Goal: Information Seeking & Learning: Learn about a topic

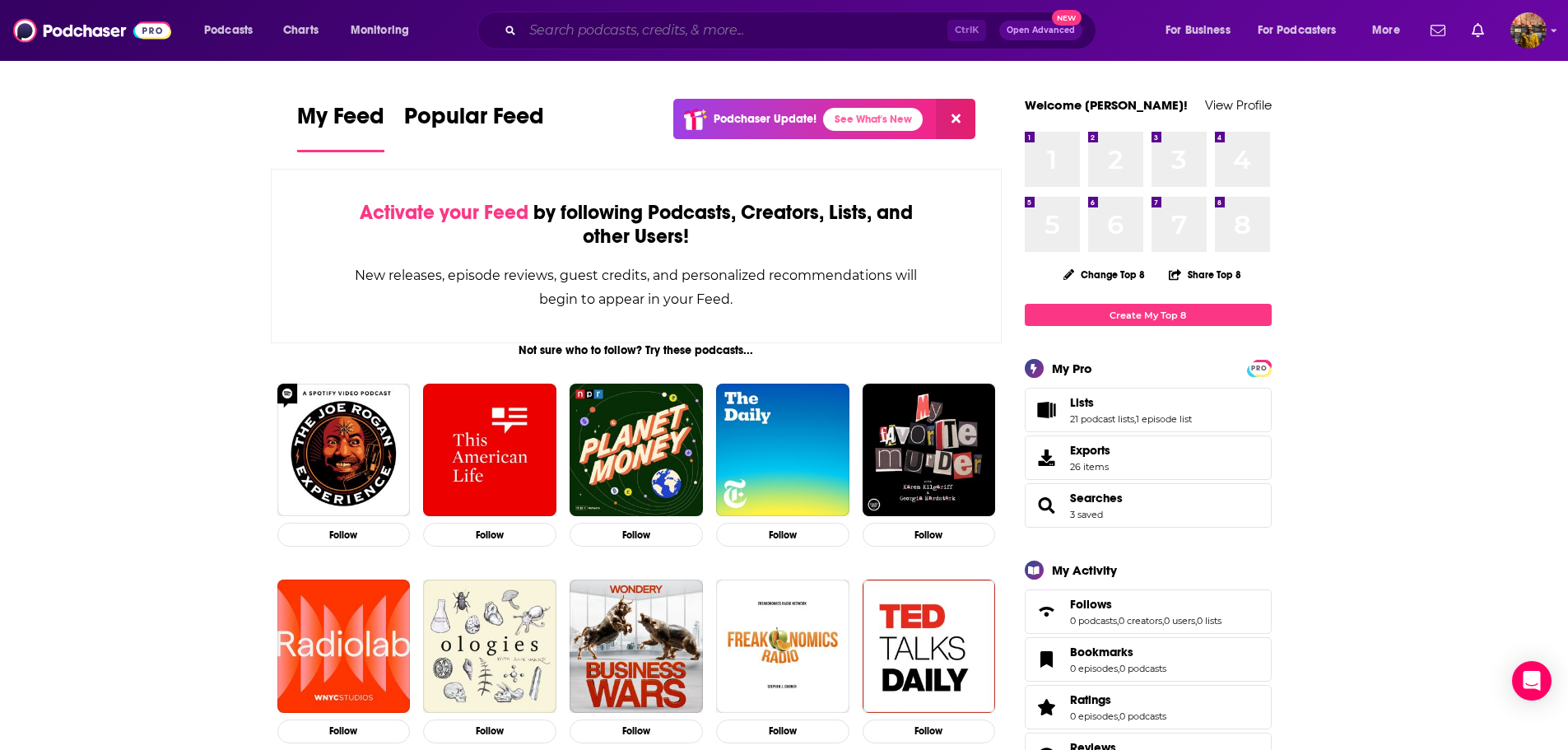
click at [758, 25] on input "Search podcasts, credits, & more..." at bounding box center [735, 30] width 425 height 27
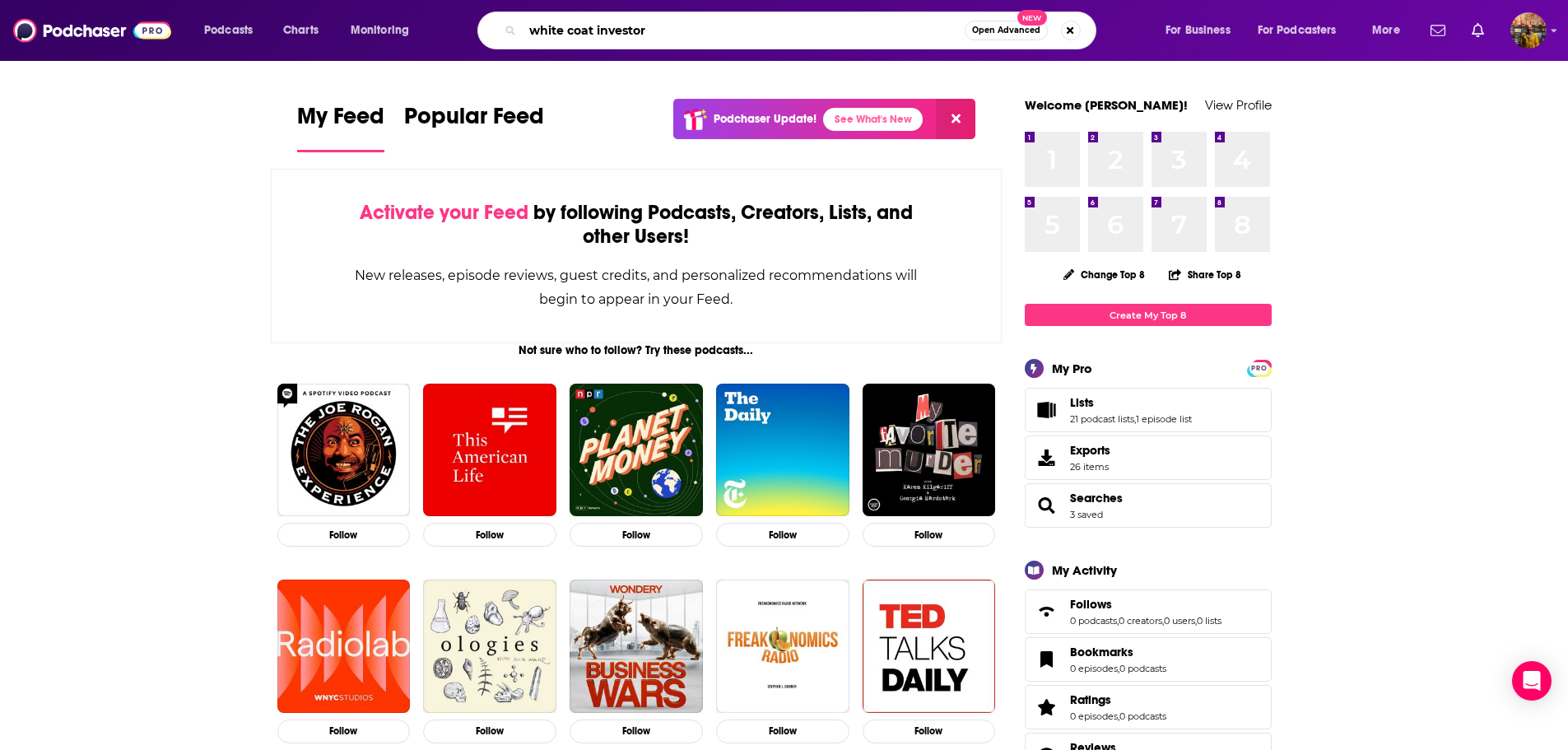
type input "white coat investor"
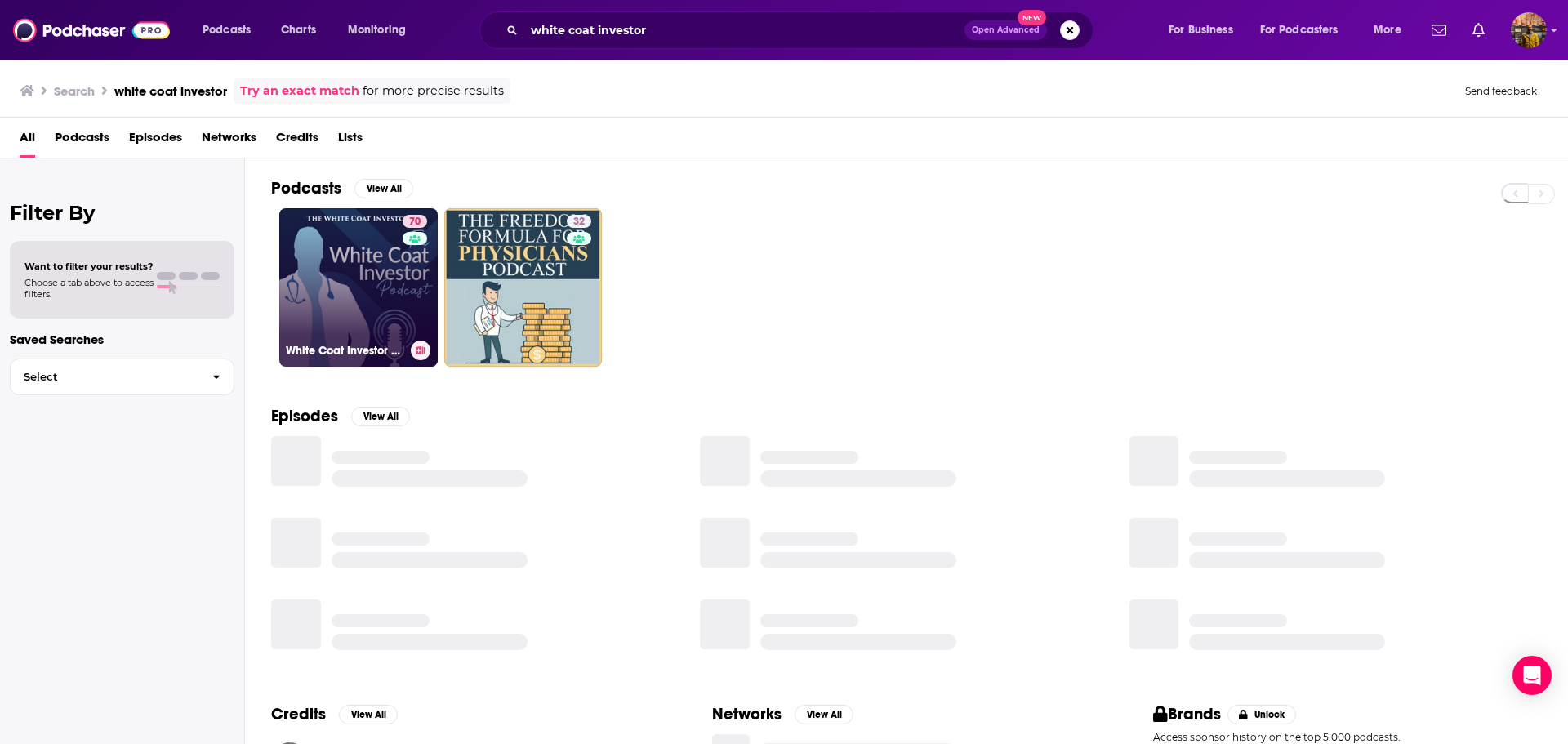
click at [368, 258] on link "70 White Coat Investor Podcast" at bounding box center [358, 286] width 158 height 158
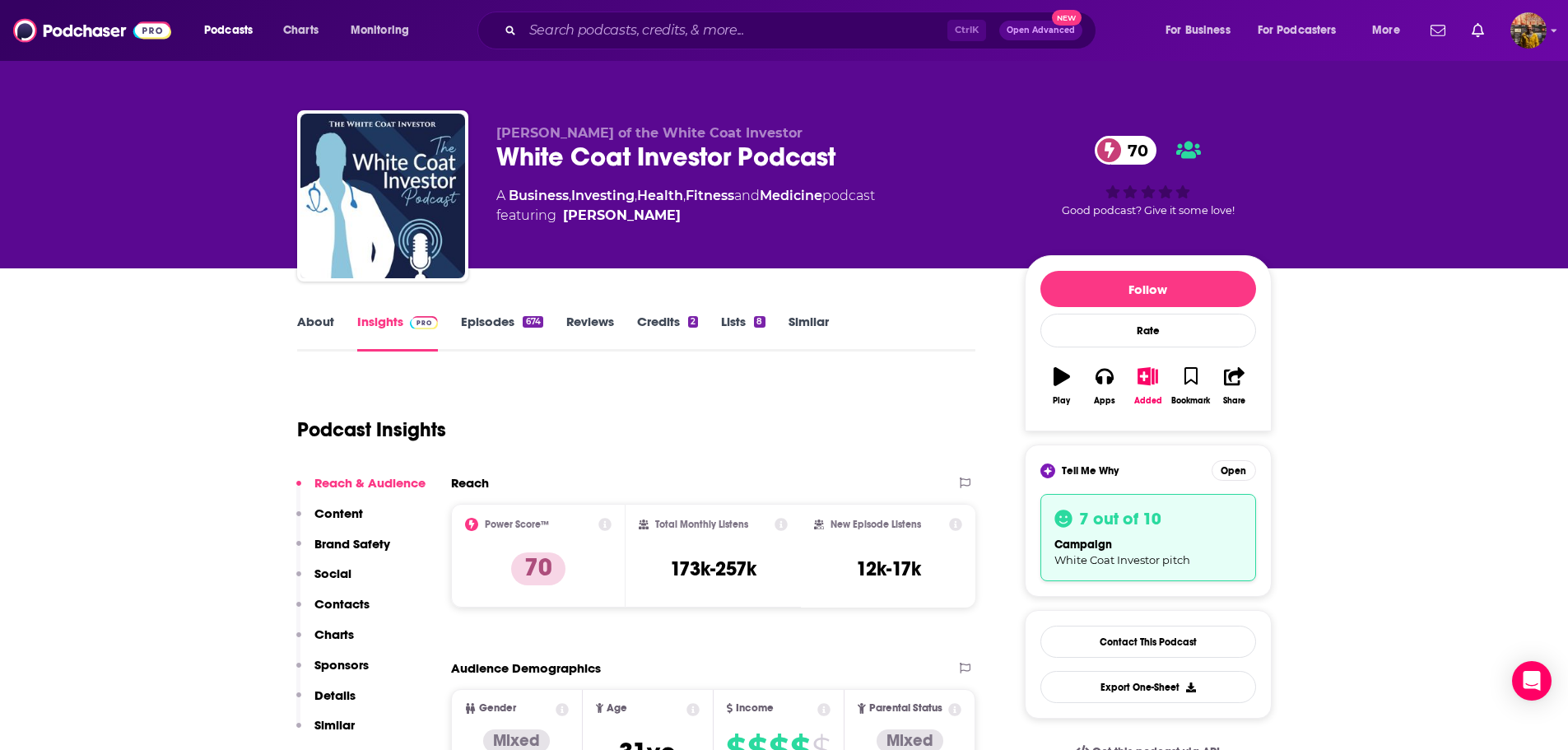
click at [499, 322] on link "Episodes 674" at bounding box center [502, 333] width 82 height 38
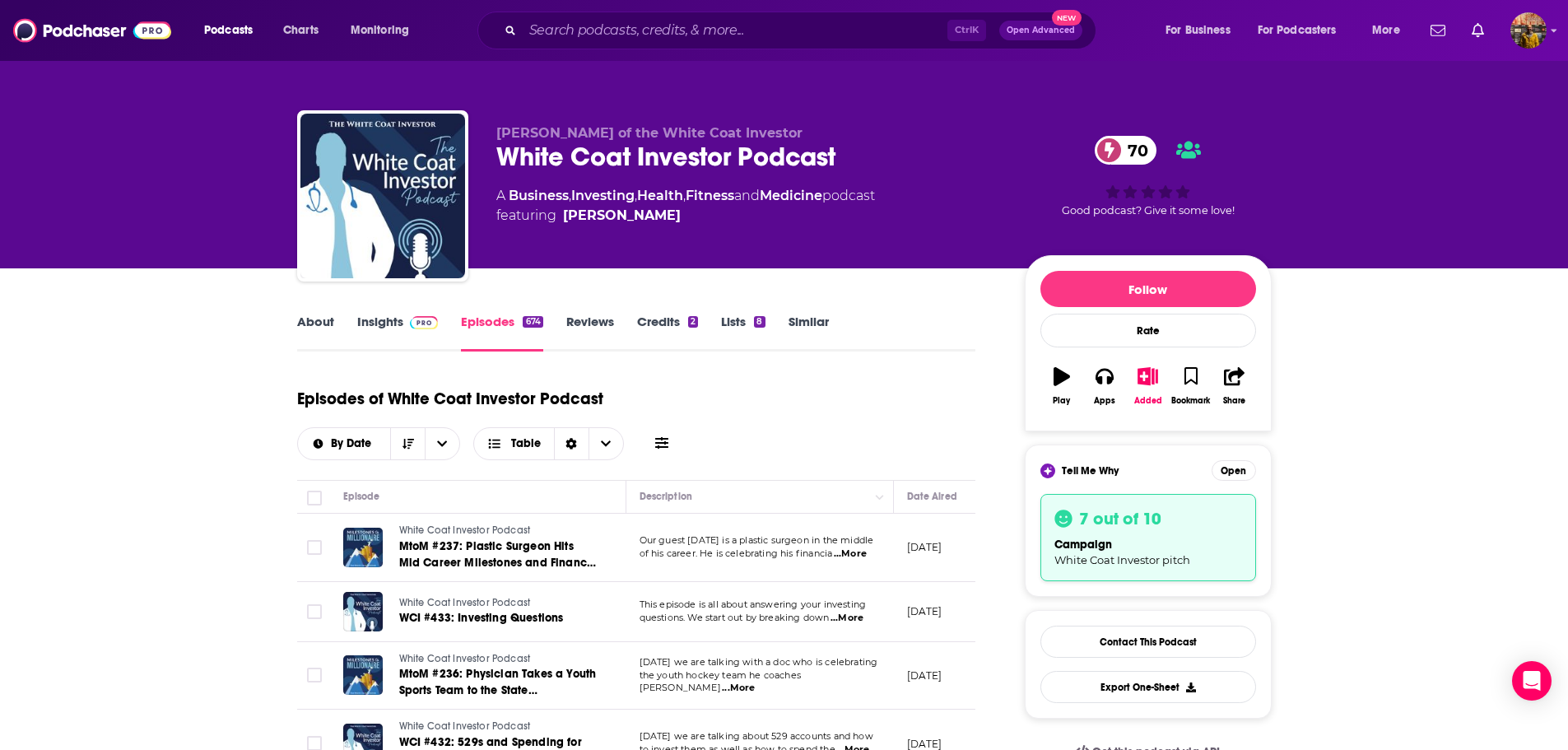
click at [654, 441] on button at bounding box center [662, 443] width 23 height 17
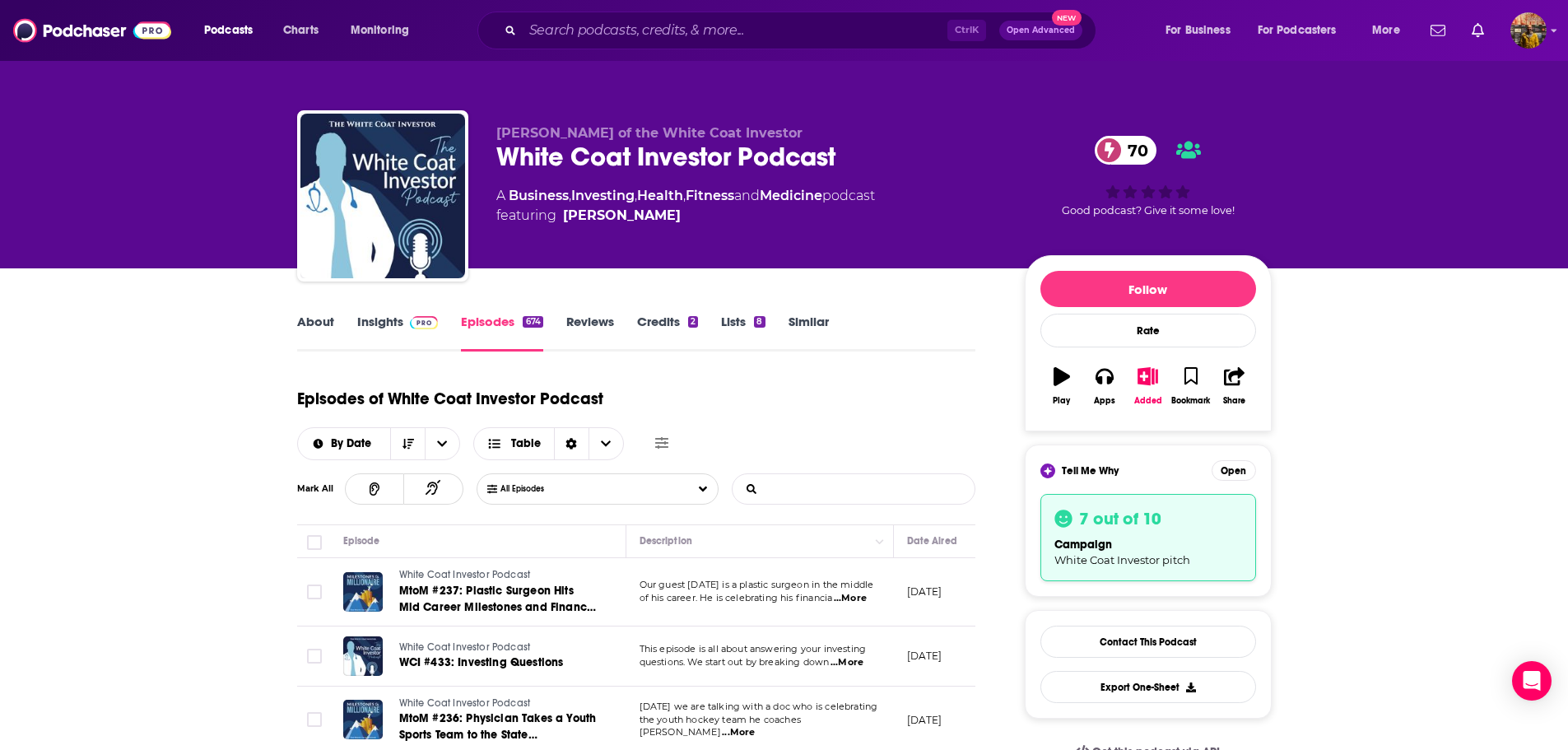
click at [784, 498] on input "List Search Input" at bounding box center [819, 489] width 172 height 29
type input "v"
paste input "value-based care"
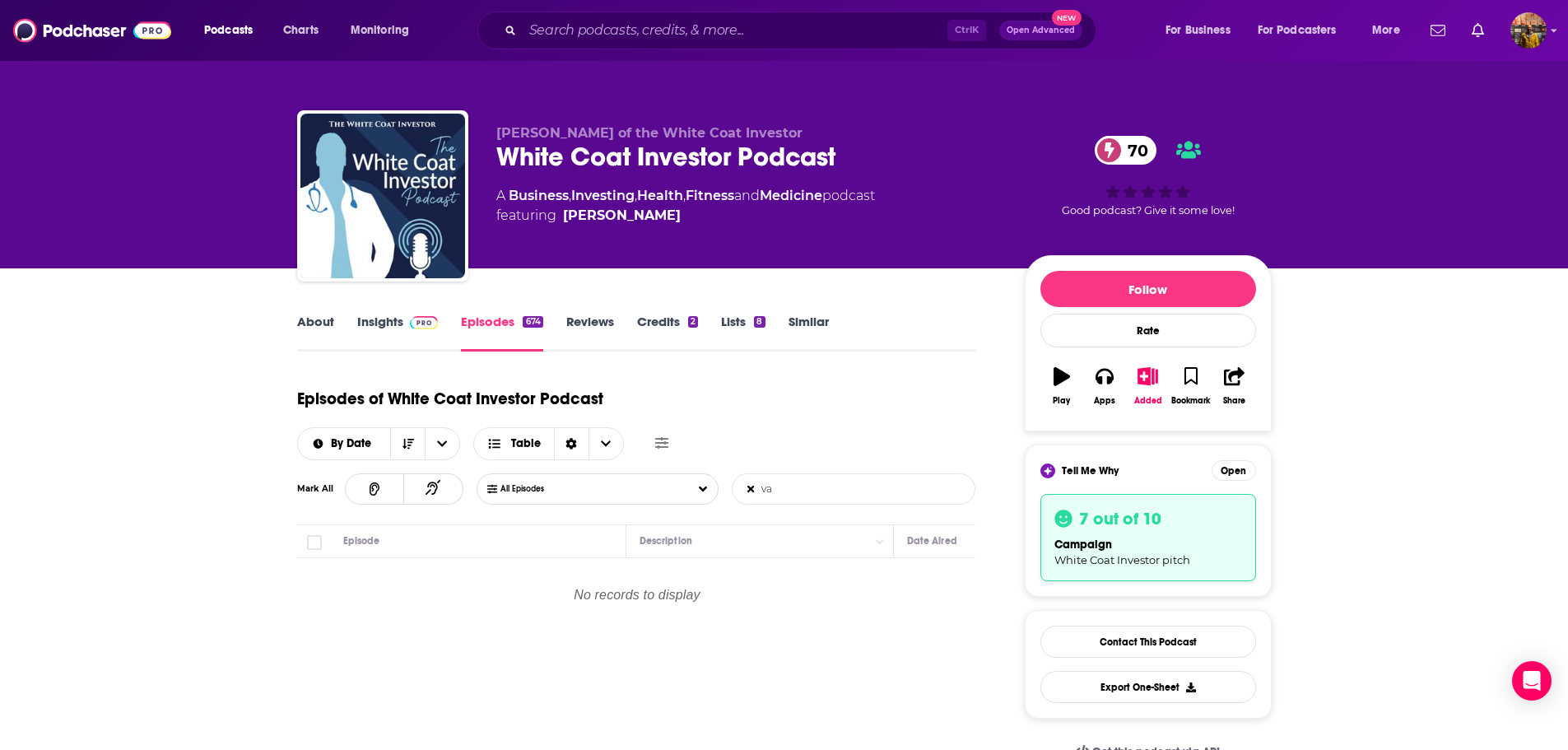
type input "v"
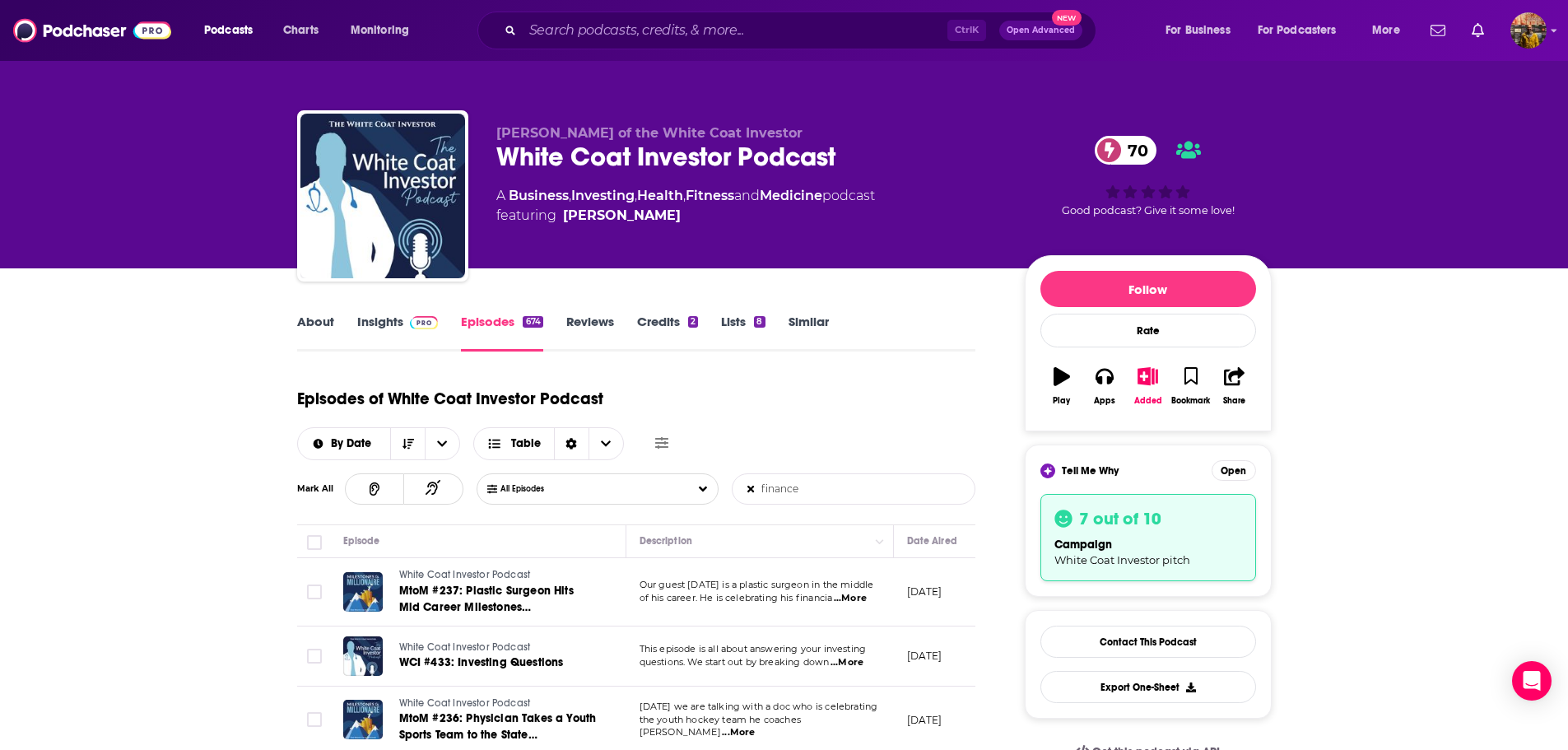
drag, startPoint x: 806, startPoint y: 484, endPoint x: 706, endPoint y: 488, distance: 100.1
click at [712, 488] on div "All Episodes finance List Search Input Search Episodes..." at bounding box center [726, 489] width 499 height 31
type input "finance"
click at [687, 485] on button "All Episodes" at bounding box center [598, 489] width 242 height 31
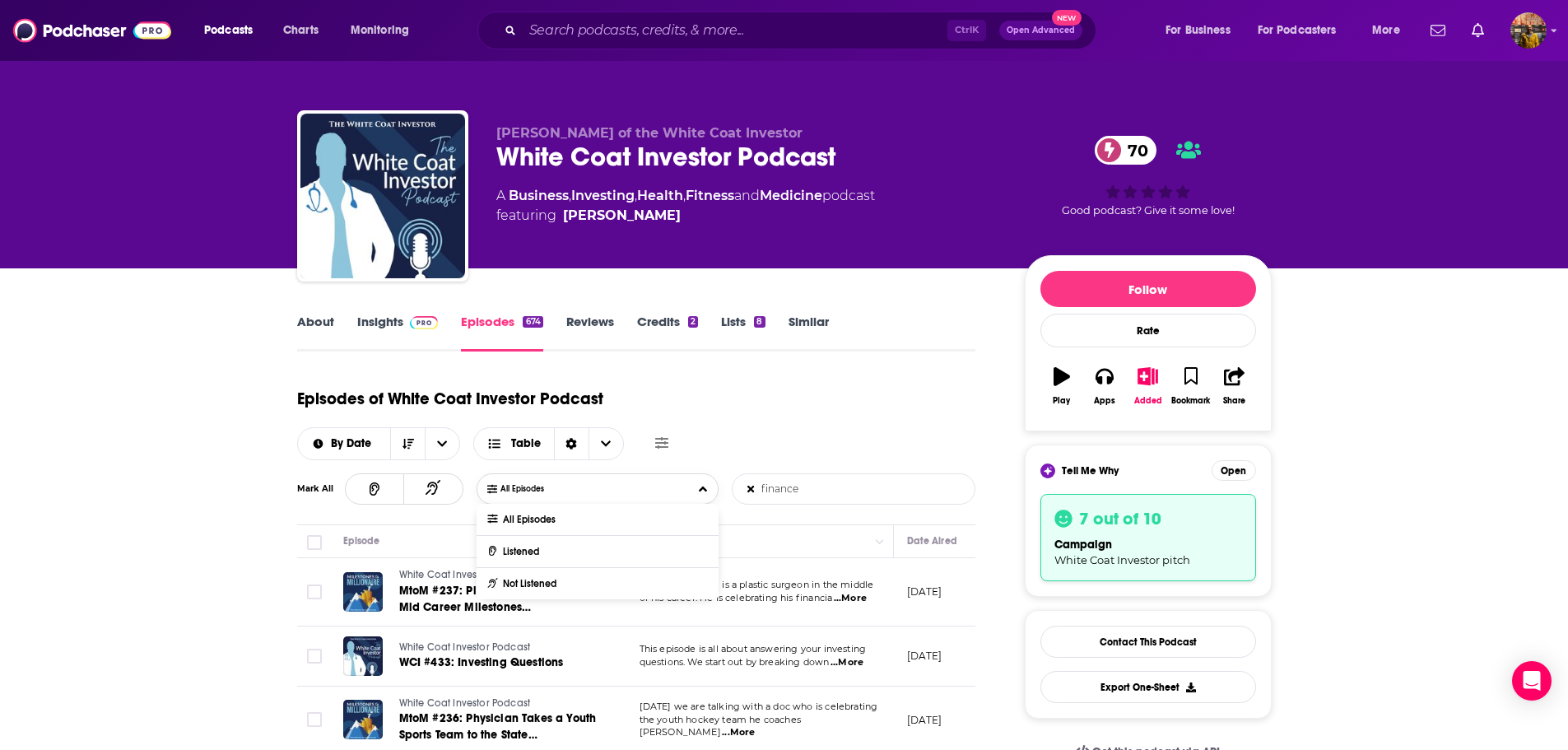
click at [687, 485] on button "All Episodes" at bounding box center [598, 489] width 242 height 31
click at [750, 484] on icon at bounding box center [751, 488] width 7 height 9
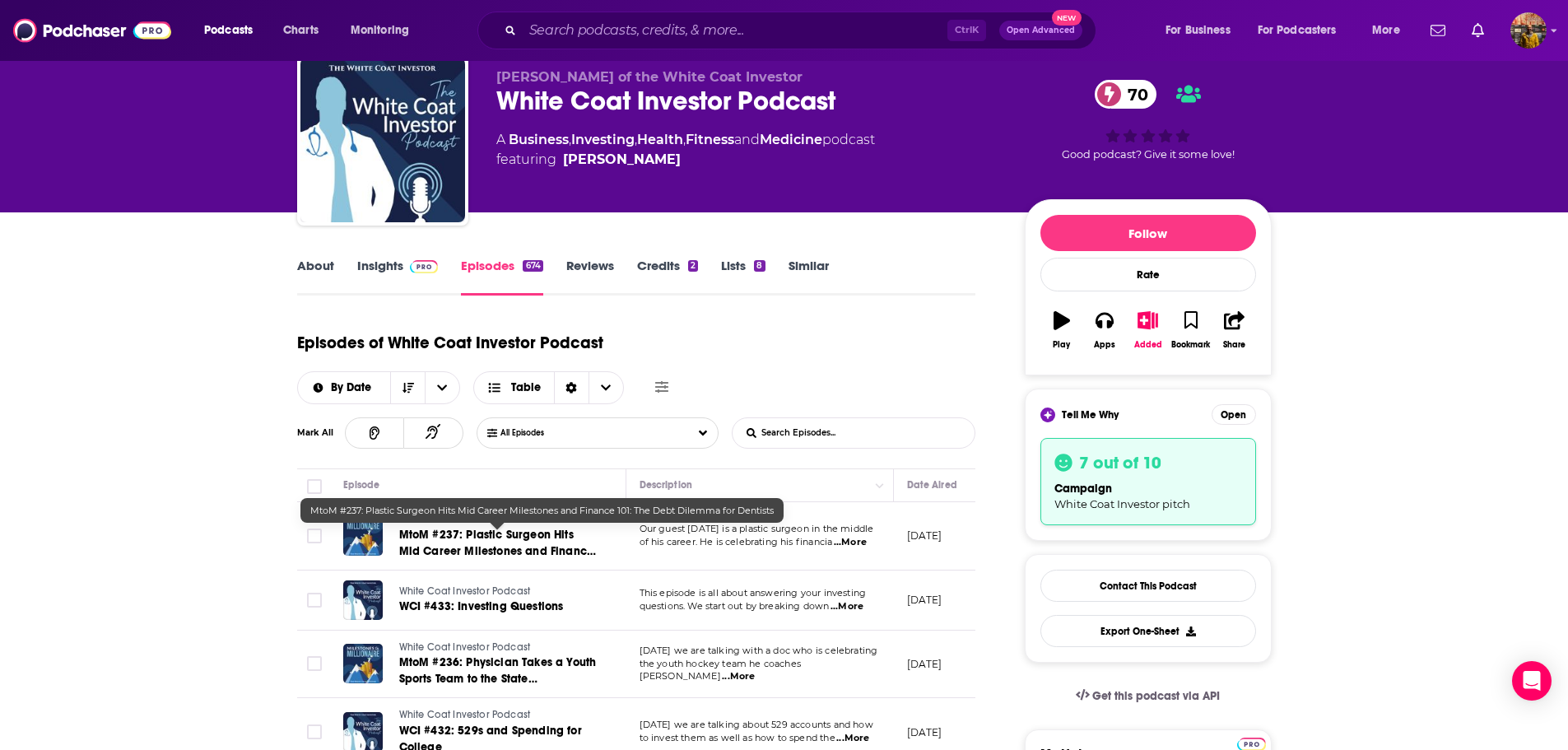
scroll to position [82, 0]
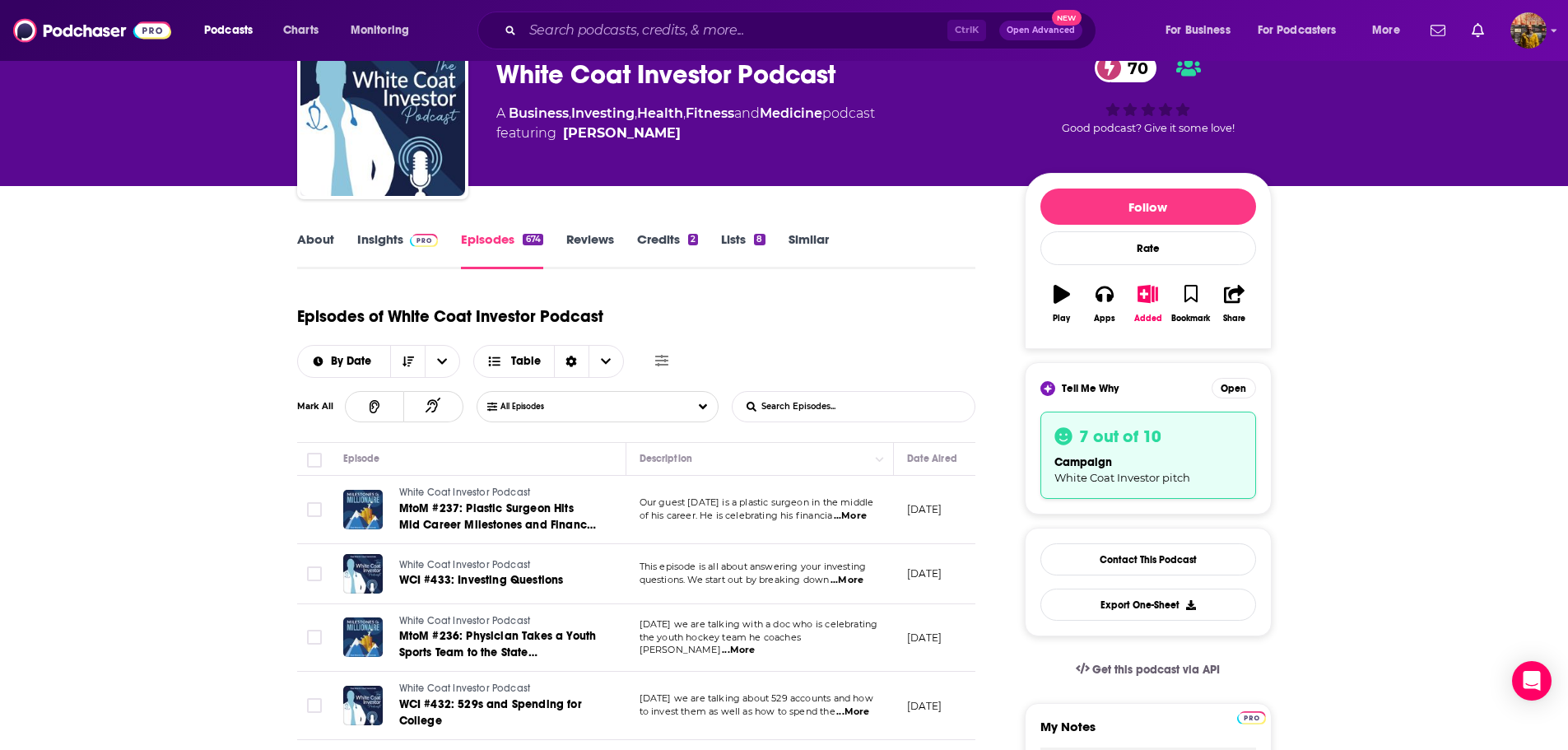
click at [809, 404] on input "List Search Input" at bounding box center [819, 406] width 172 height 29
click at [655, 358] on icon at bounding box center [662, 359] width 13 height 13
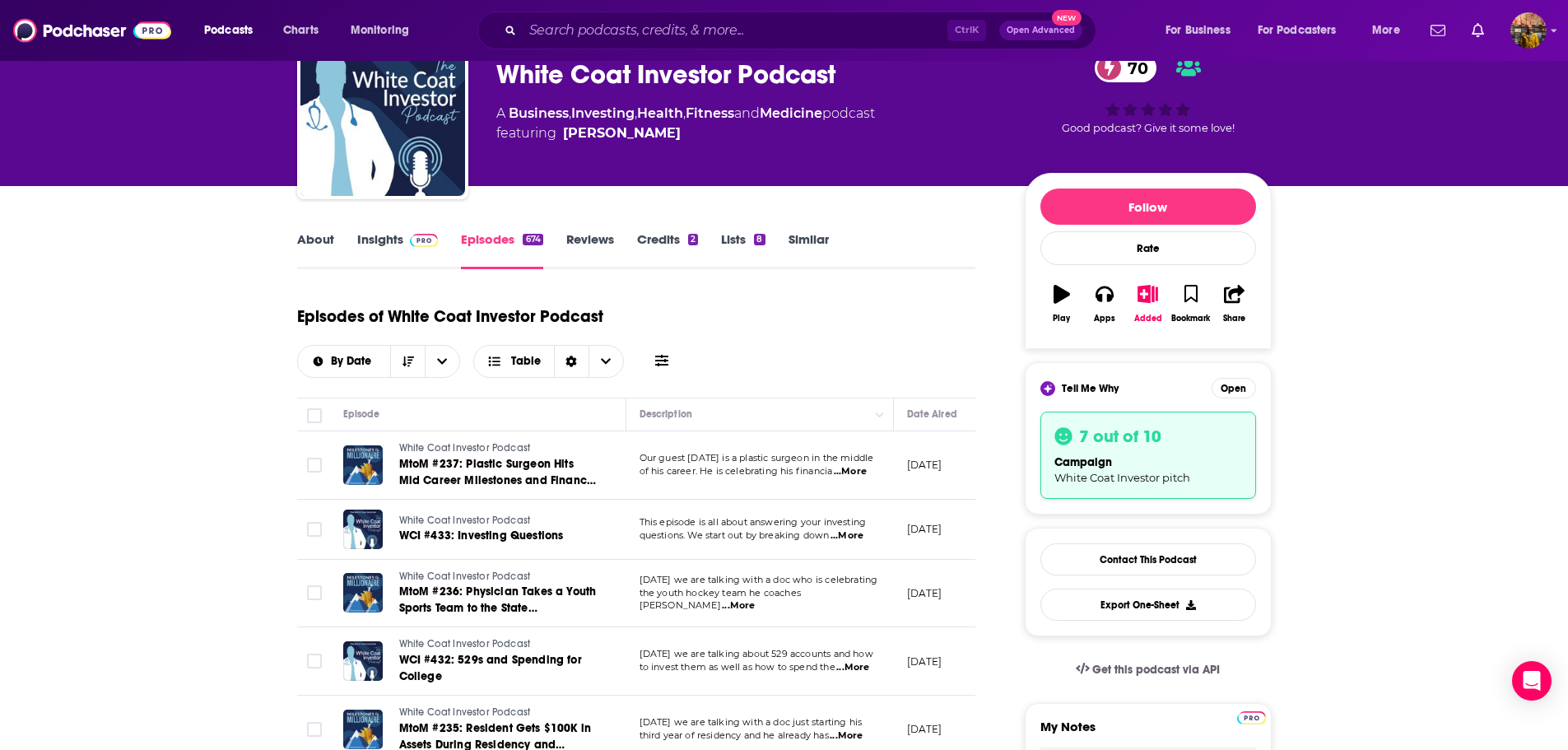
click at [649, 365] on div "By Date Table" at bounding box center [486, 361] width 376 height 33
click at [670, 365] on button at bounding box center [662, 361] width 23 height 17
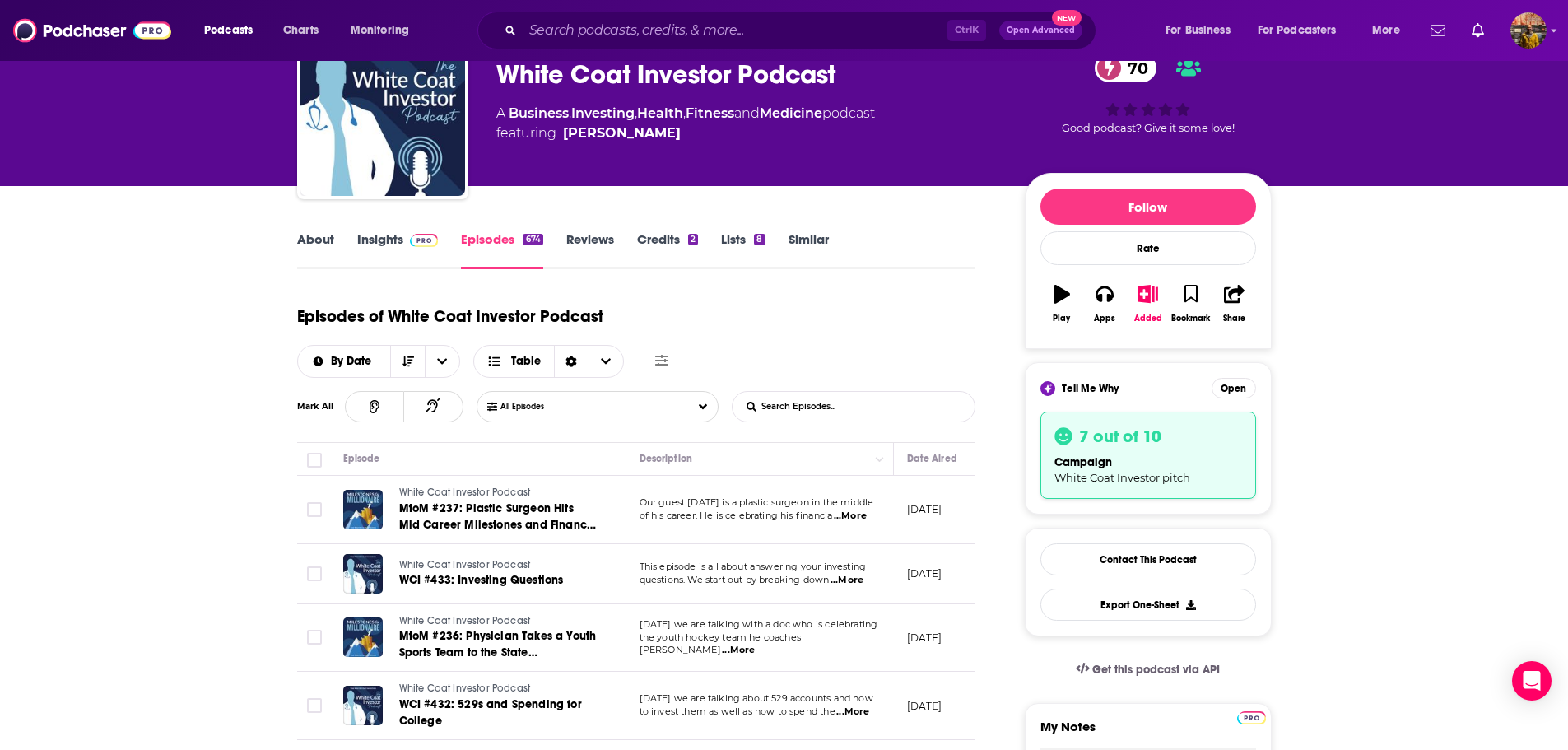
click at [810, 411] on input "List Search Input" at bounding box center [819, 406] width 172 height 29
click at [841, 392] on input "List Search Input" at bounding box center [819, 406] width 172 height 29
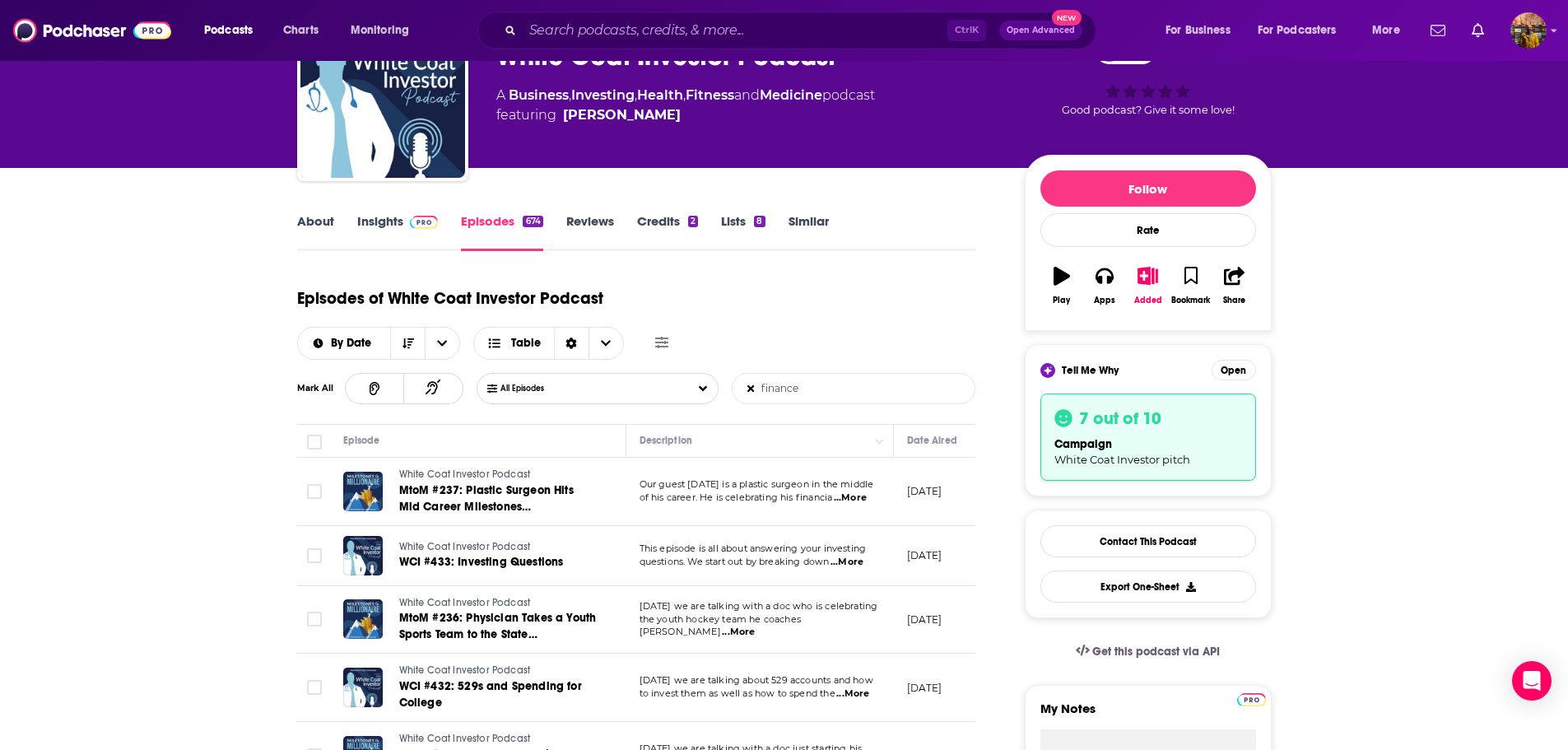
scroll to position [0, 0]
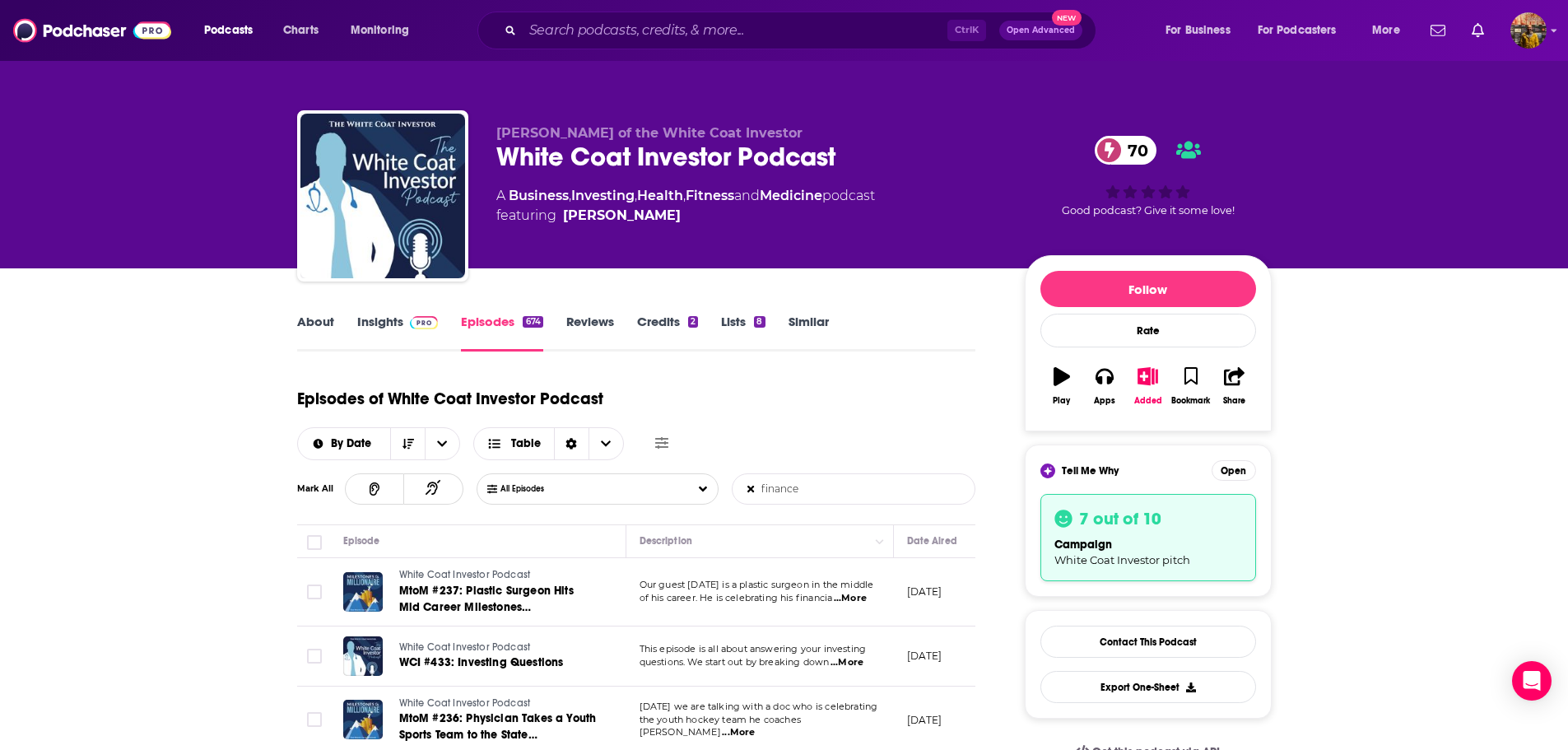
click at [791, 494] on input "finance" at bounding box center [819, 489] width 172 height 29
type input "v"
paste input "value-based care"
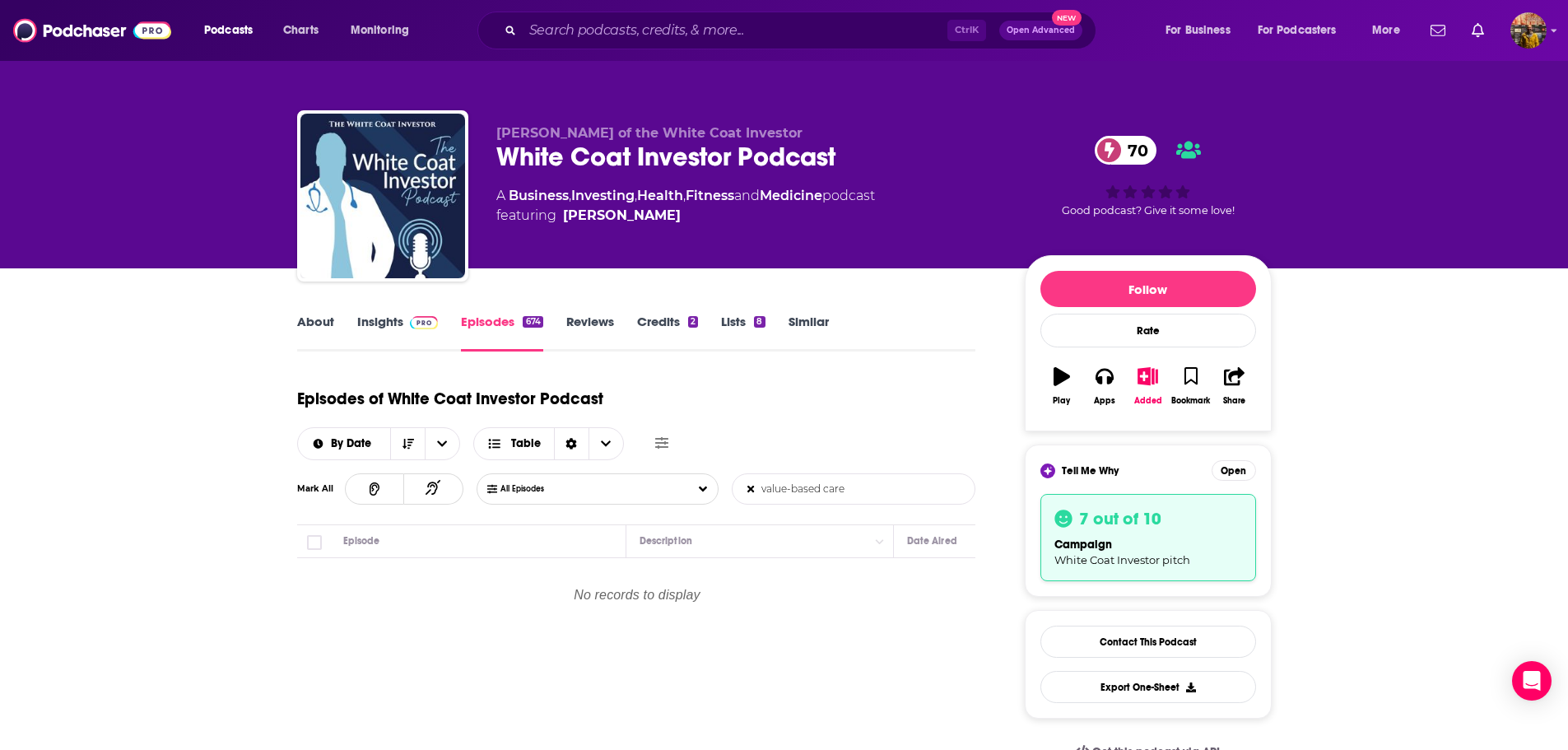
drag, startPoint x: 793, startPoint y: 498, endPoint x: 802, endPoint y: 478, distance: 21.9
click at [793, 496] on input "value-based care" at bounding box center [819, 489] width 172 height 29
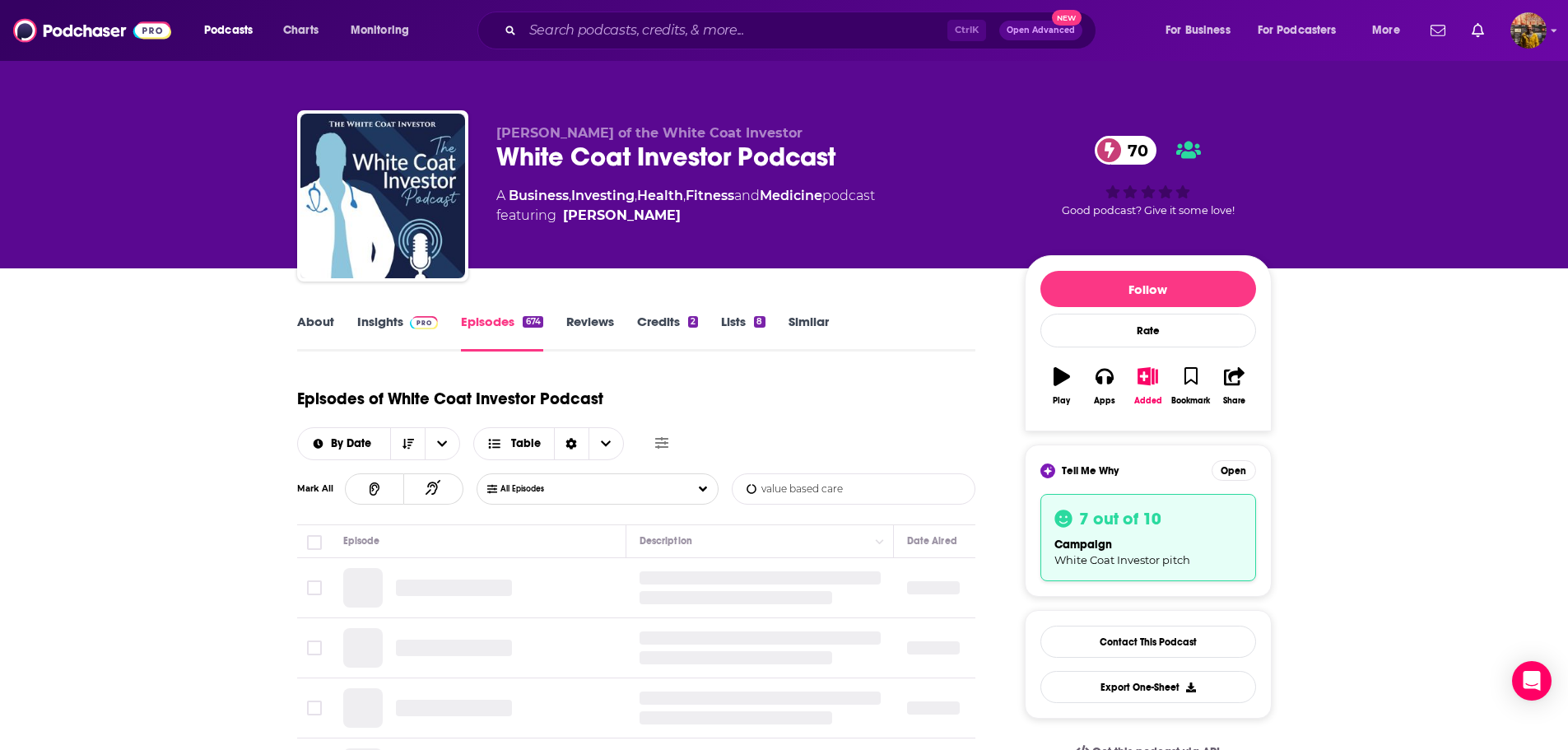
type input "value based care"
